Goal: Task Accomplishment & Management: Manage account settings

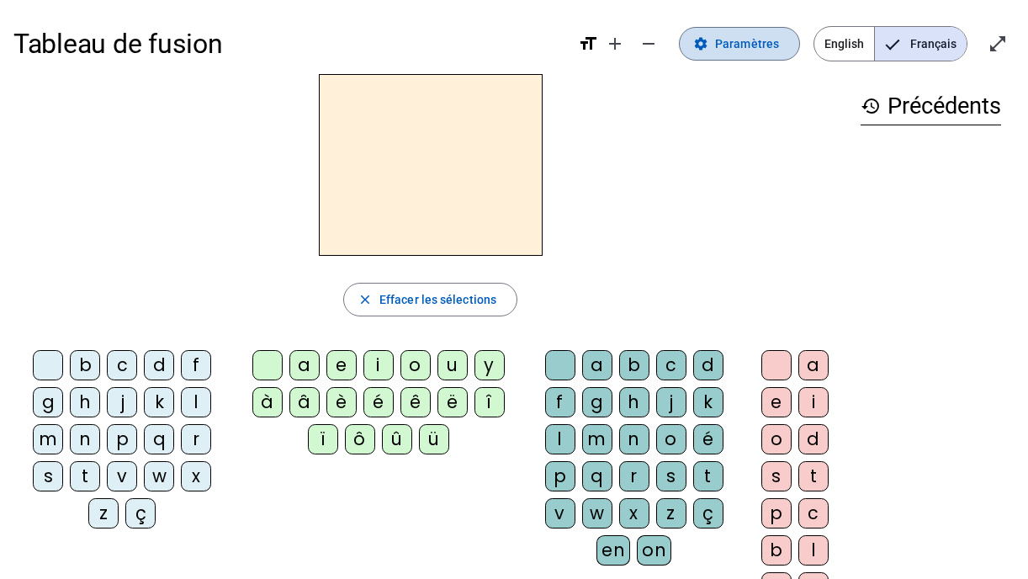
click at [738, 42] on span "Paramètres" at bounding box center [747, 44] width 64 height 20
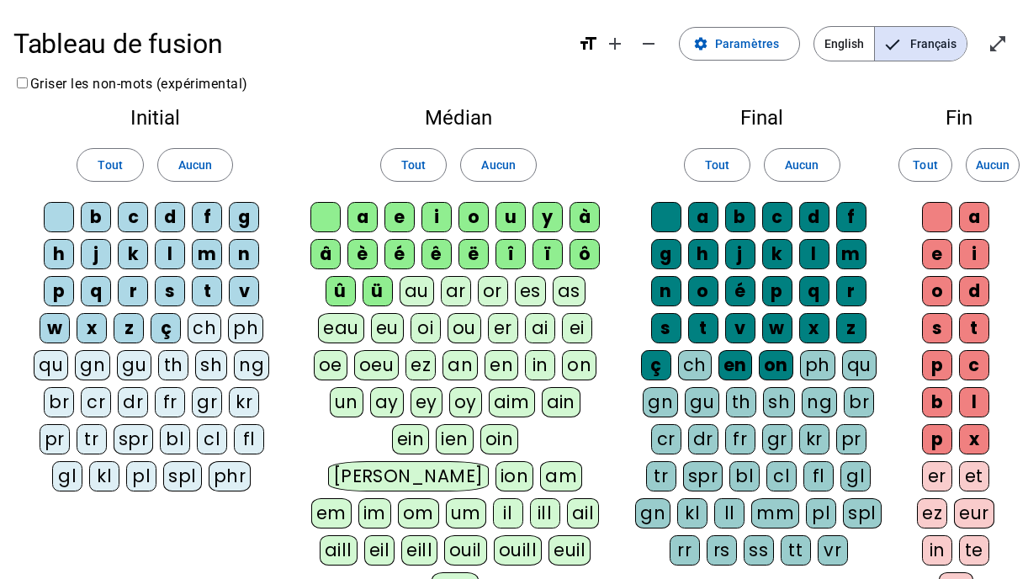
click at [773, 512] on div "mm" at bounding box center [776, 513] width 48 height 30
click at [916, 42] on span "Français" at bounding box center [921, 44] width 92 height 34
click at [759, 518] on div "mm" at bounding box center [776, 513] width 48 height 30
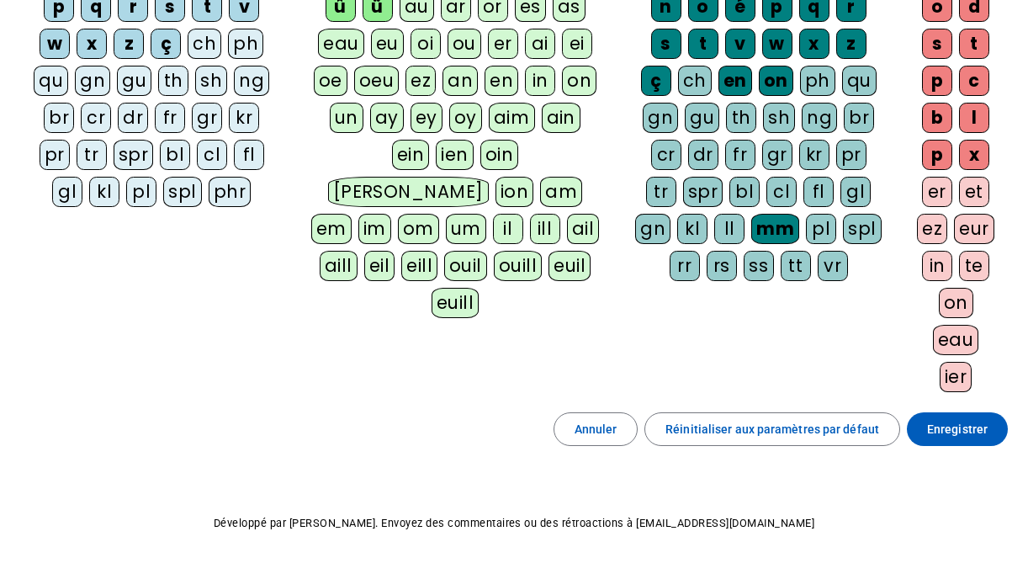
scroll to position [290, 0]
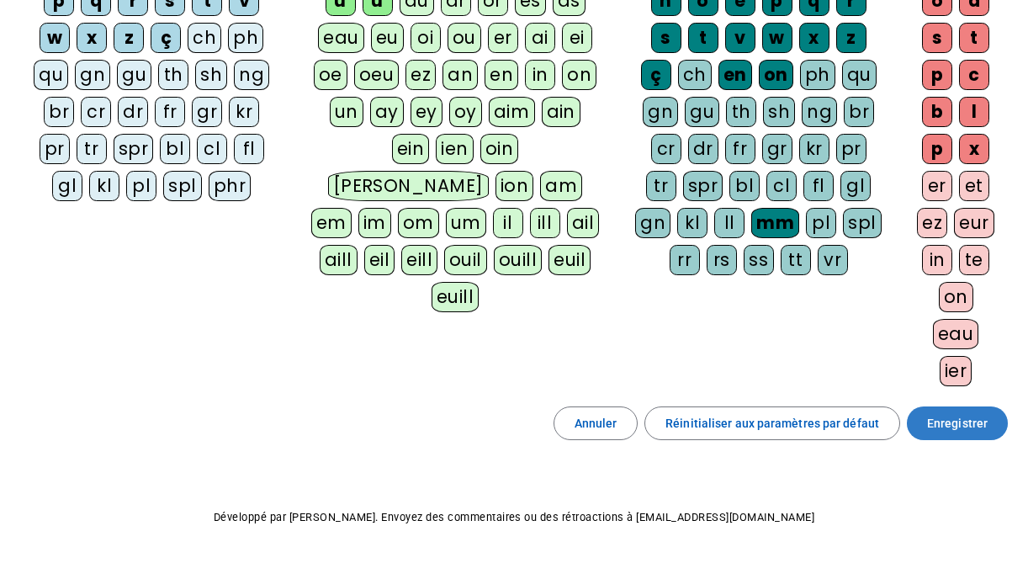
click at [966, 425] on span "Enregistrer" at bounding box center [957, 423] width 61 height 20
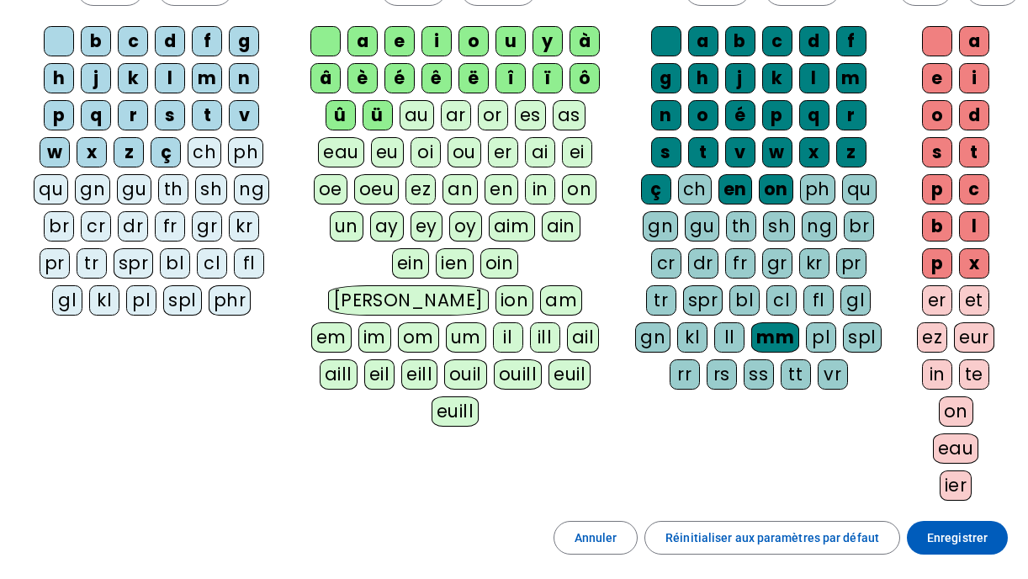
scroll to position [327, 0]
